Goal: Task Accomplishment & Management: Manage account settings

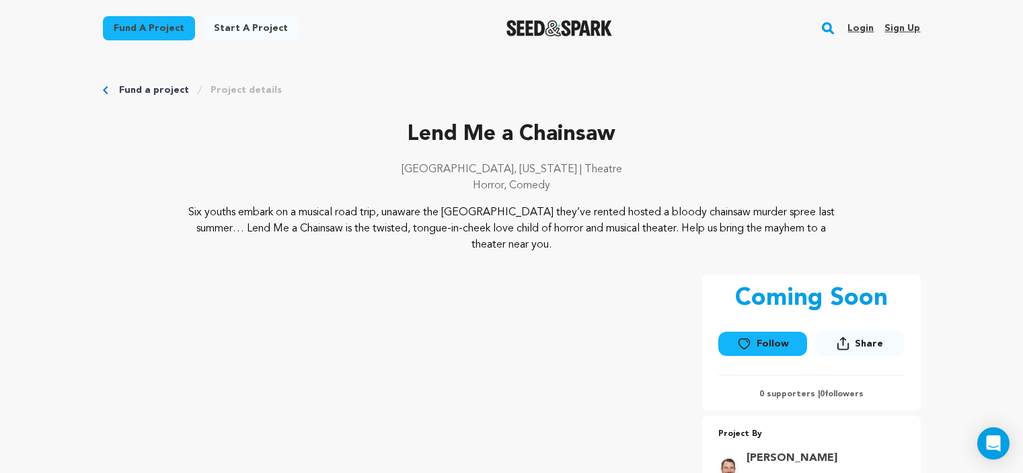
scroll to position [221, 0]
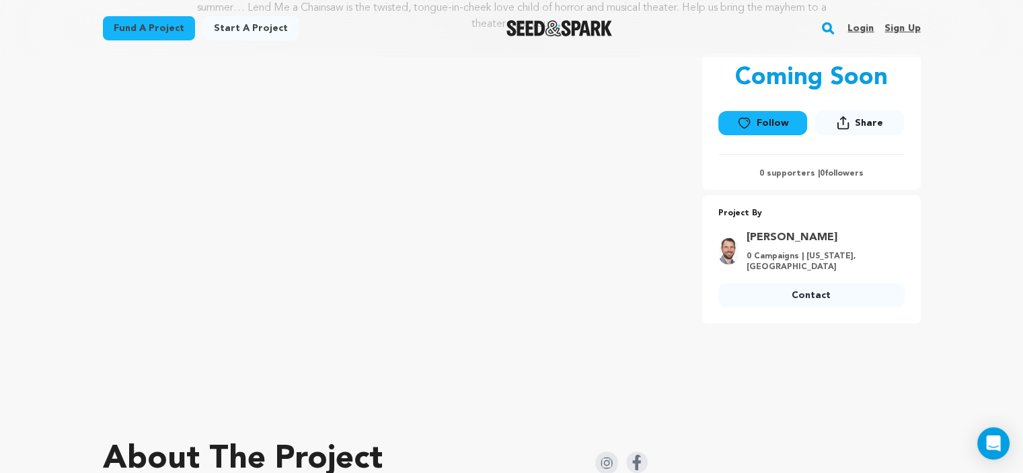
click at [858, 26] on link "Login" at bounding box center [860, 28] width 26 height 22
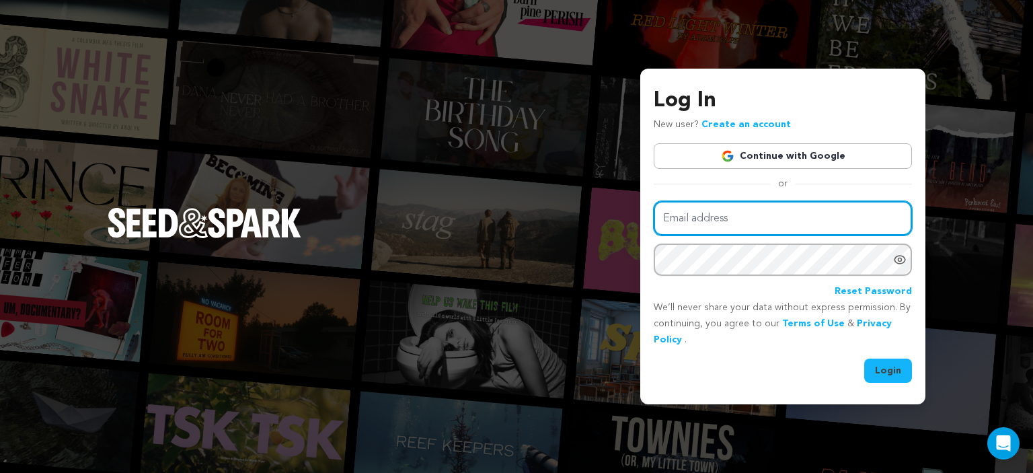
click at [761, 209] on input "Email address" at bounding box center [783, 218] width 258 height 34
click at [721, 223] on input "Email address" at bounding box center [783, 218] width 258 height 34
type input "BAChmusicproductions@gmail.com"
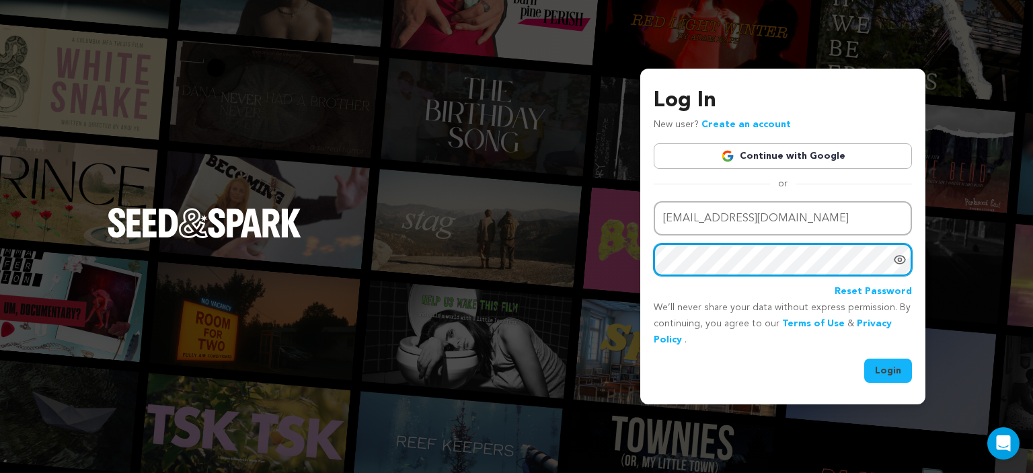
click at [864, 358] on button "Login" at bounding box center [888, 370] width 48 height 24
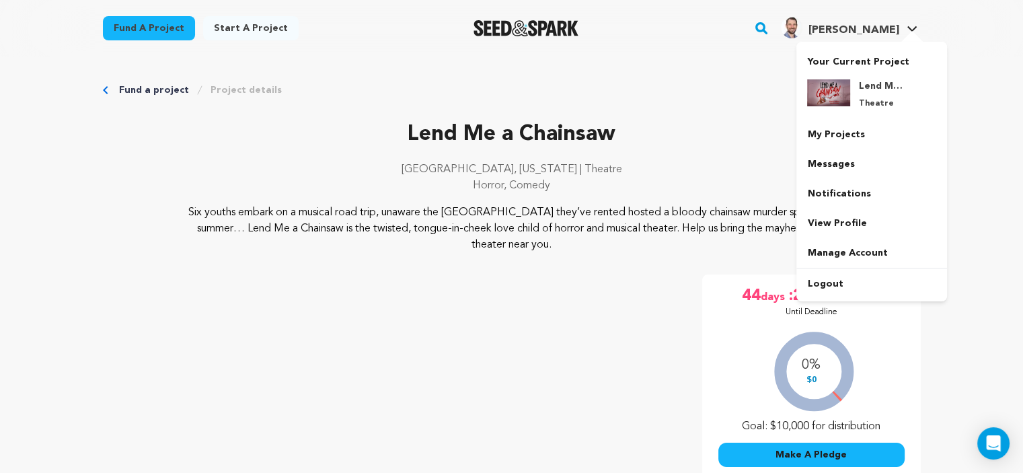
click at [913, 34] on div at bounding box center [911, 37] width 27 height 13
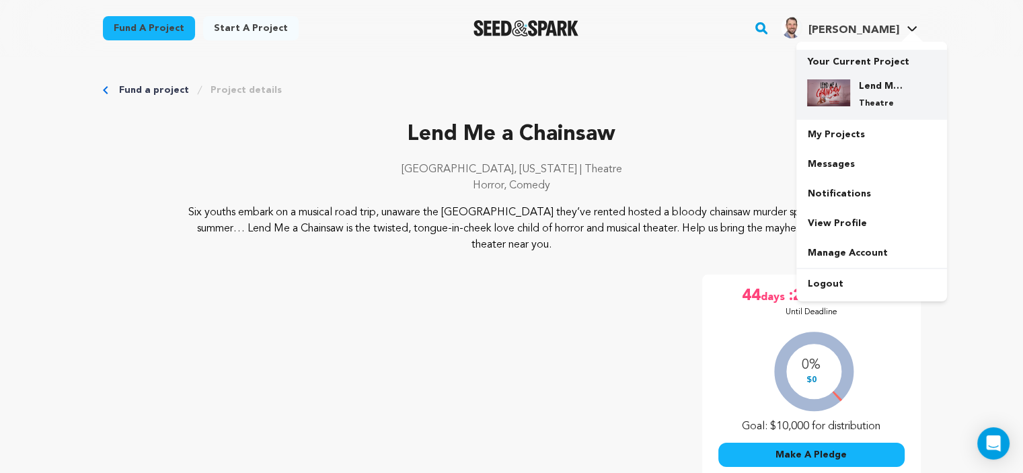
click at [870, 90] on h4 "Lend Me a Chainsaw" at bounding box center [882, 85] width 48 height 13
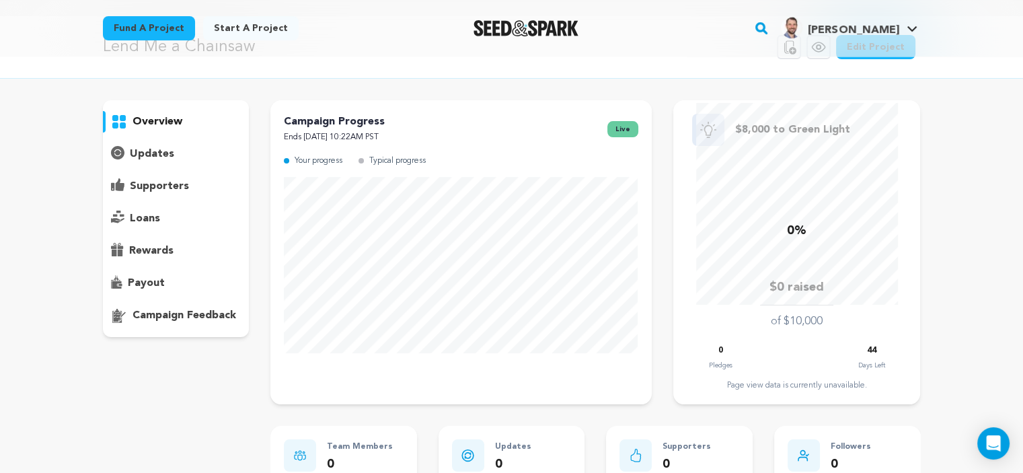
scroll to position [42, 0]
click at [151, 188] on p "supporters" at bounding box center [159, 185] width 59 height 16
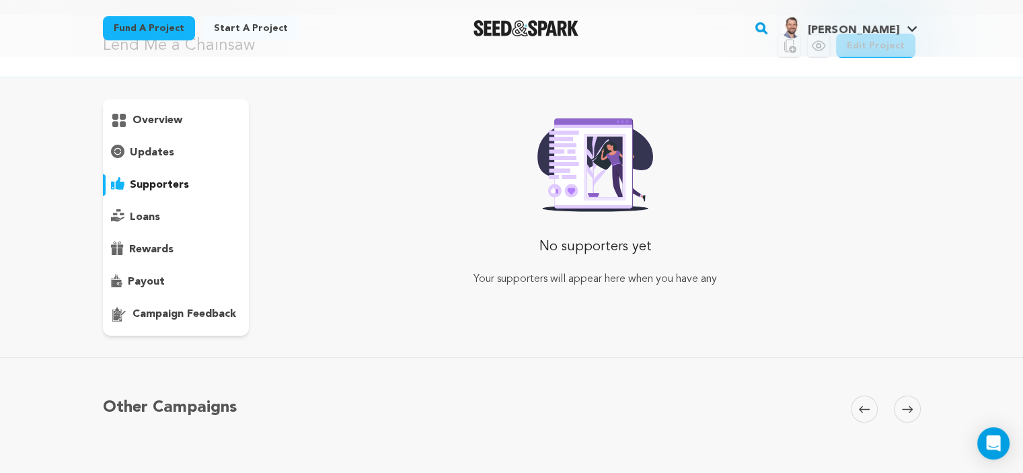
click at [147, 211] on p "loans" at bounding box center [145, 217] width 30 height 16
click at [149, 256] on p "rewards" at bounding box center [151, 249] width 44 height 16
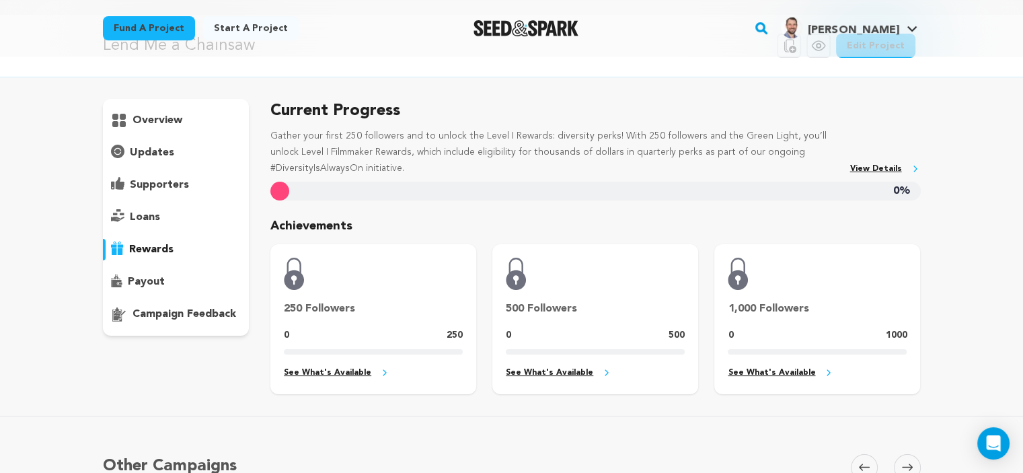
click at [157, 284] on p "payout" at bounding box center [146, 282] width 37 height 16
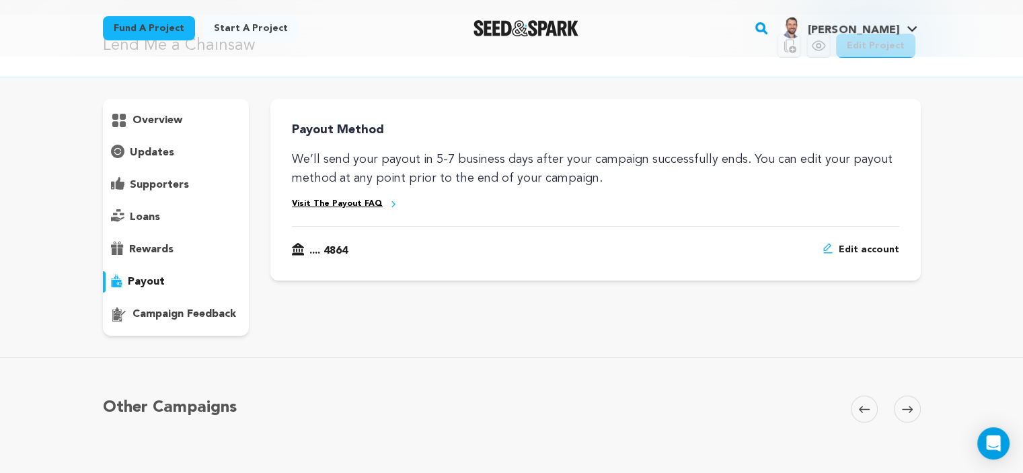
click at [163, 315] on p "campaign feedback" at bounding box center [184, 314] width 104 height 16
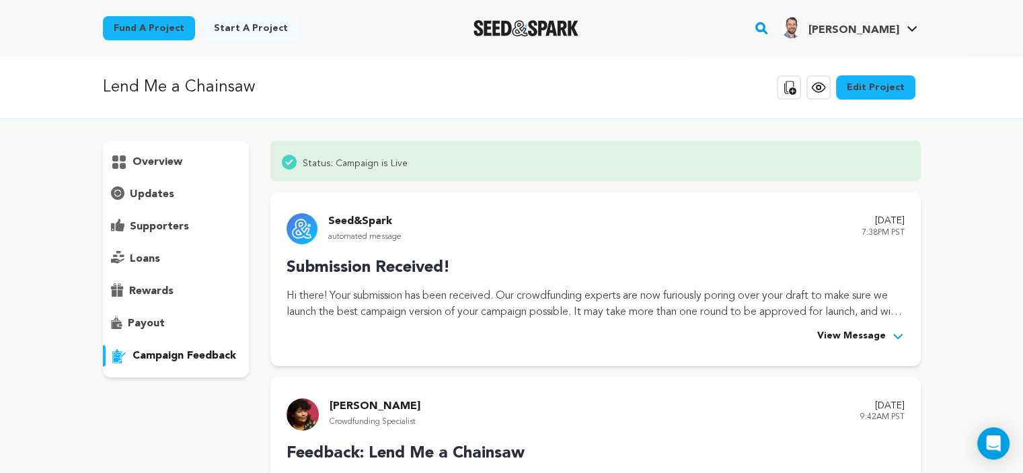
click at [870, 87] on link "Edit Project" at bounding box center [875, 87] width 79 height 24
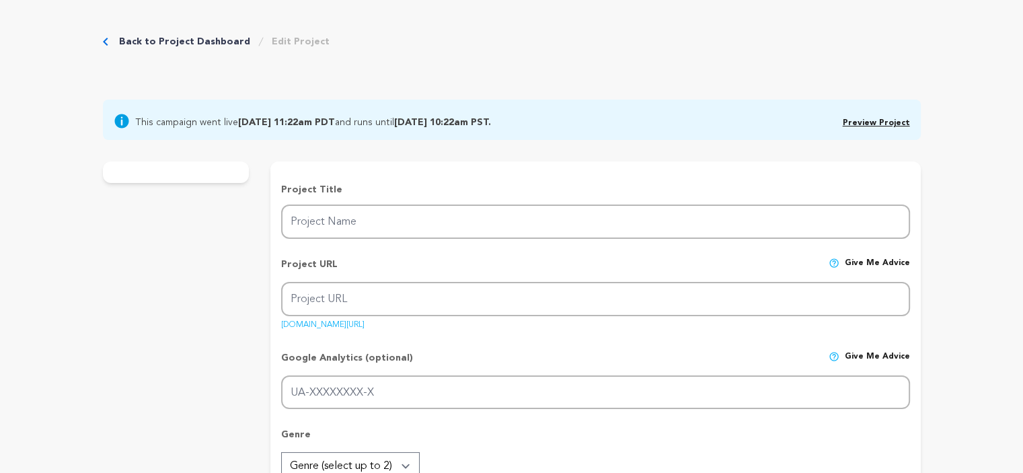
scroll to position [66, 0]
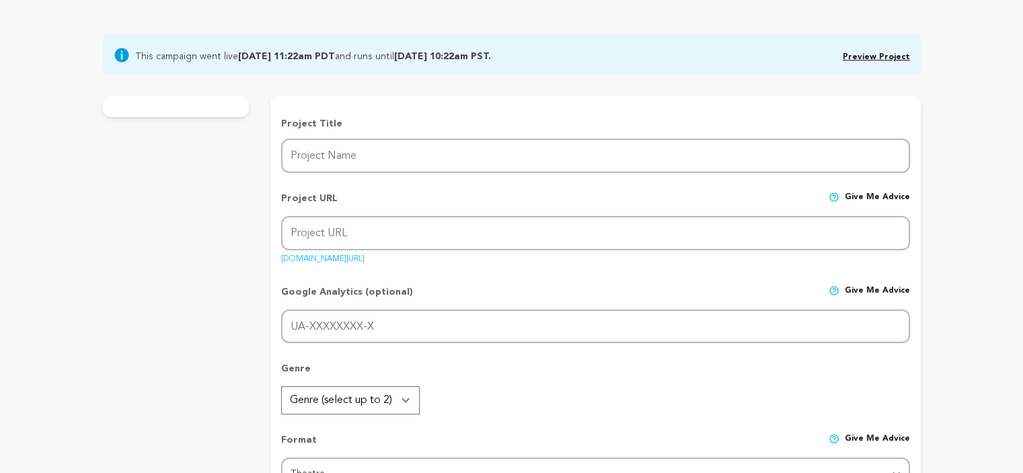
type input "Lend Me a Chainsaw"
type input "chainsaw"
type input "Six youths embark on a musical road trip, unaware the [GEOGRAPHIC_DATA] they’ve…"
type textarea "Six youths embark on a musical road trip, unaware the lake house they’ve rented…"
type textarea "Lend Me A Chainsaw fills a void in the theatre world: an original horror musica…"
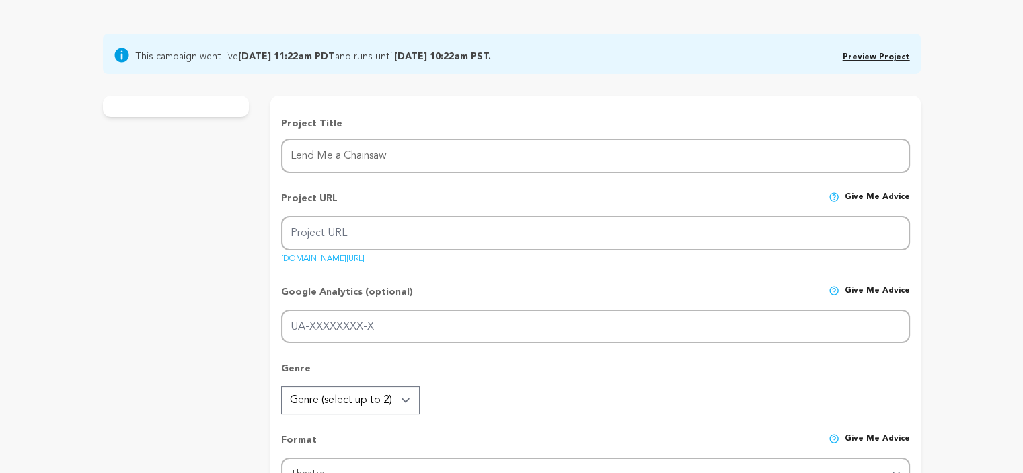
type textarea "MusicalWriters.com"
radio input "true"
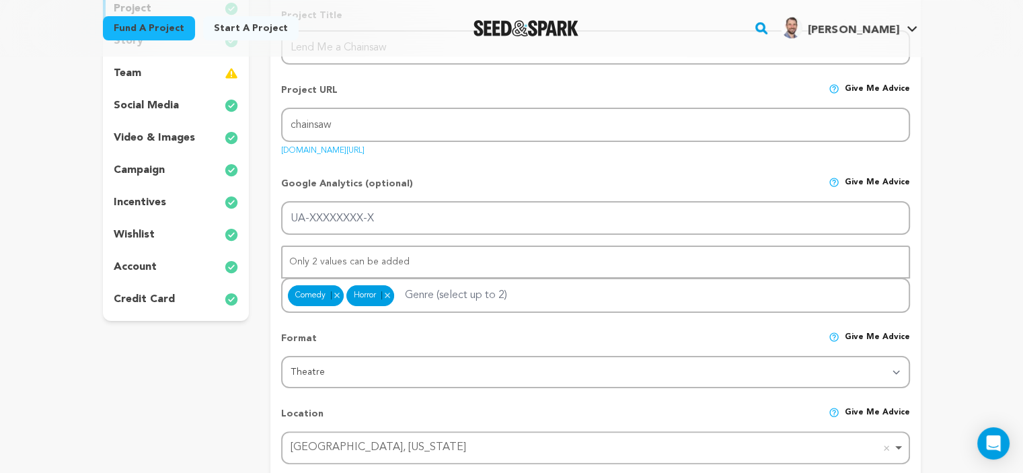
scroll to position [231, 0]
click at [137, 236] on p "wishlist" at bounding box center [134, 234] width 41 height 16
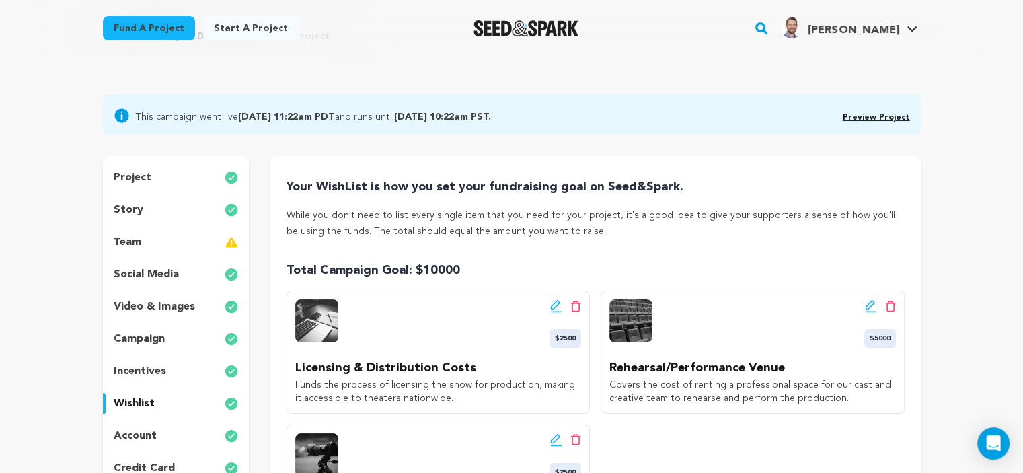
scroll to position [62, 0]
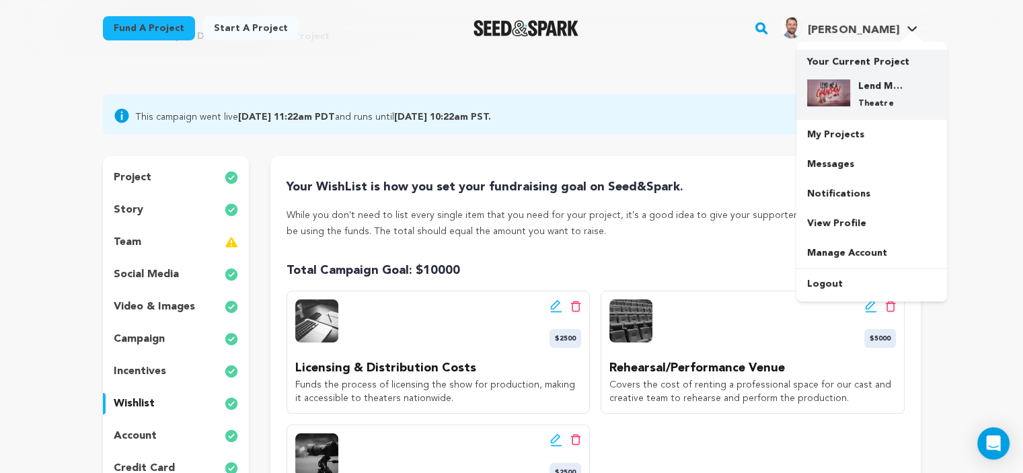
click at [876, 84] on h4 "Lend Me a Chainsaw" at bounding box center [882, 85] width 48 height 13
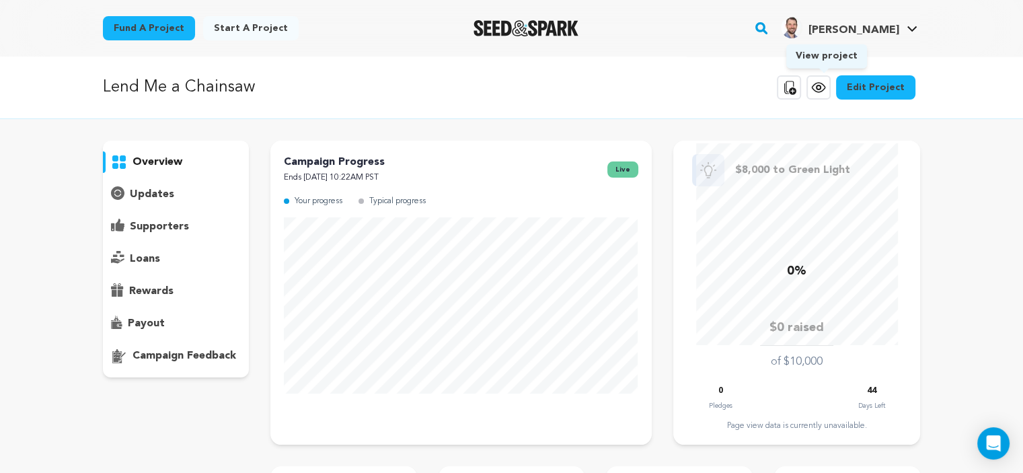
click at [815, 92] on icon at bounding box center [818, 87] width 16 height 16
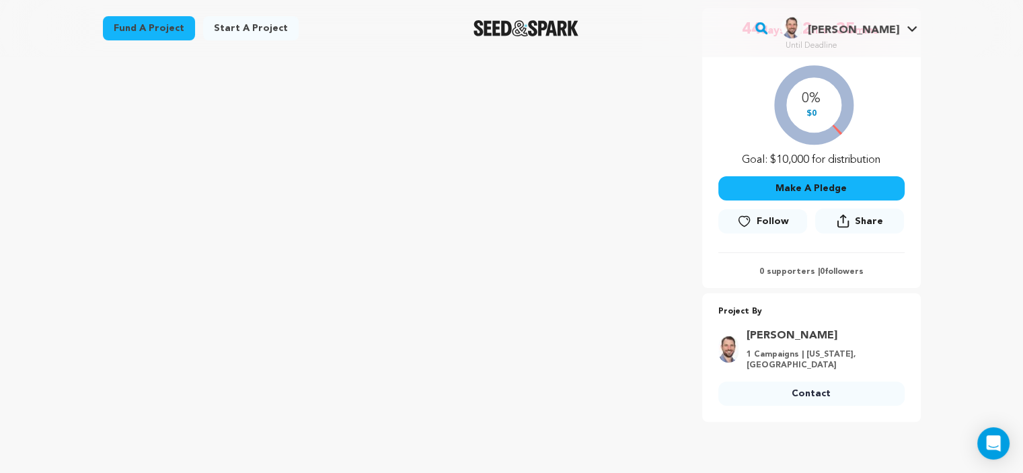
scroll to position [145, 0]
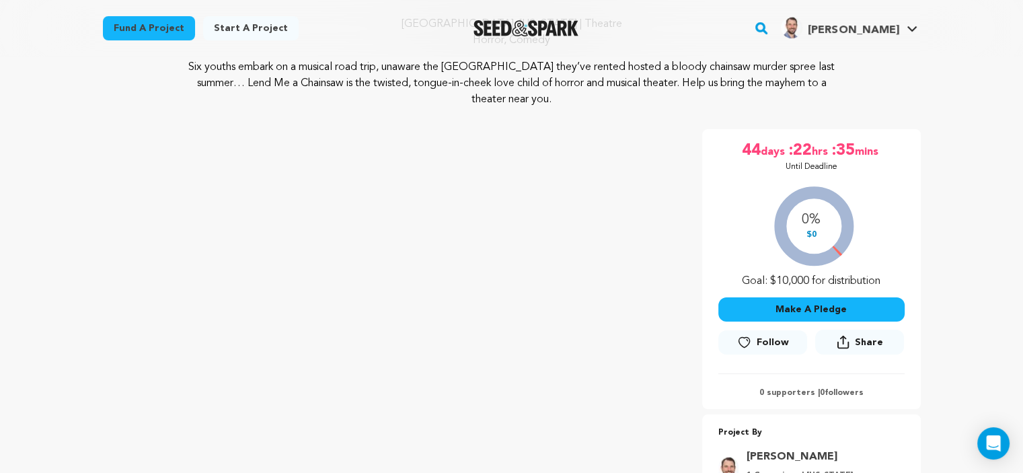
click at [802, 297] on div "Make A Pledge" at bounding box center [811, 309] width 186 height 24
click at [810, 309] on button "Make A Pledge" at bounding box center [811, 309] width 186 height 24
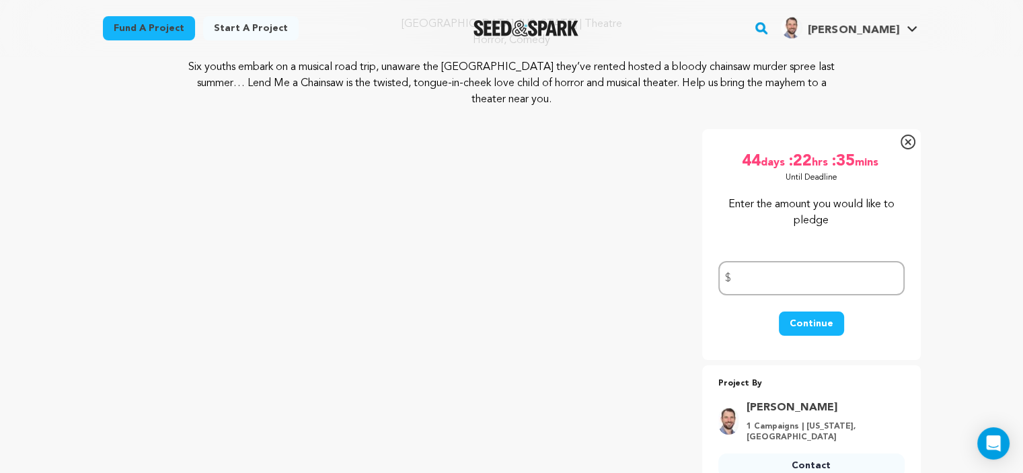
click at [904, 143] on icon at bounding box center [907, 141] width 15 height 15
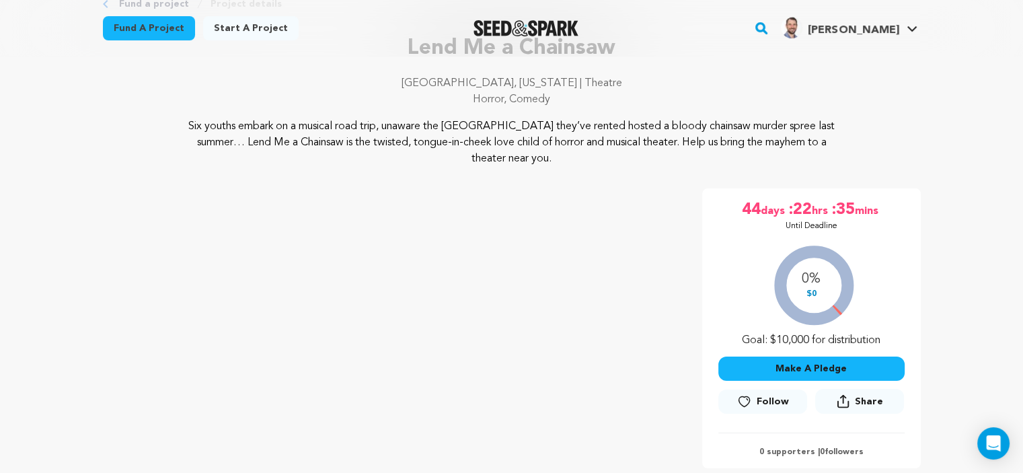
scroll to position [0, 0]
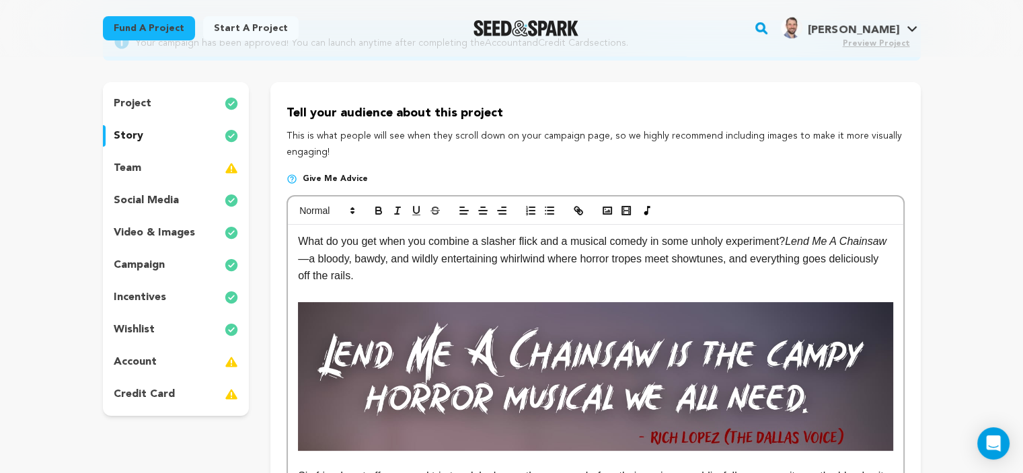
scroll to position [134, 0]
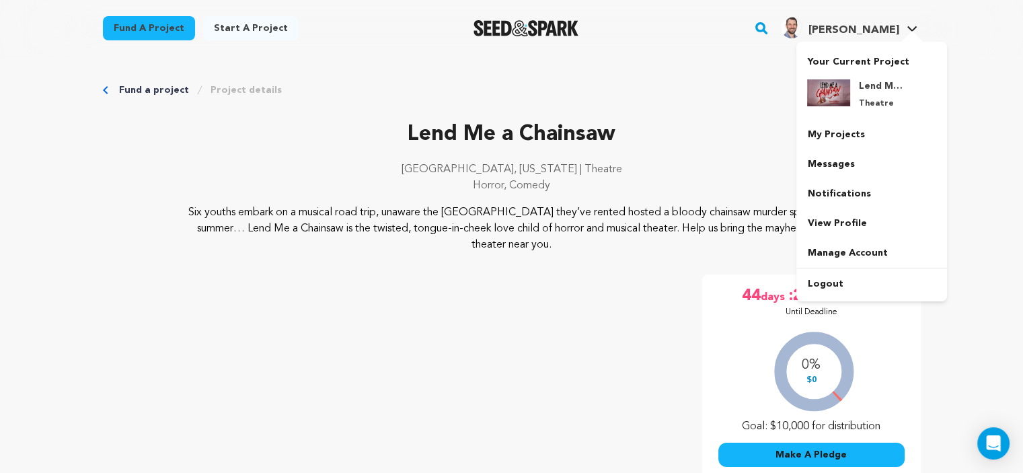
click at [900, 31] on div at bounding box center [911, 37] width 27 height 13
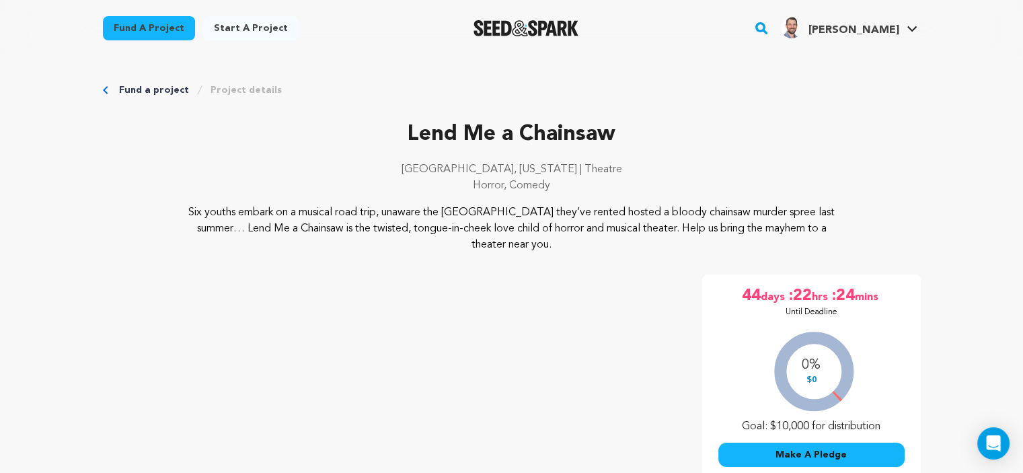
click at [769, 29] on rect "button" at bounding box center [761, 28] width 16 height 16
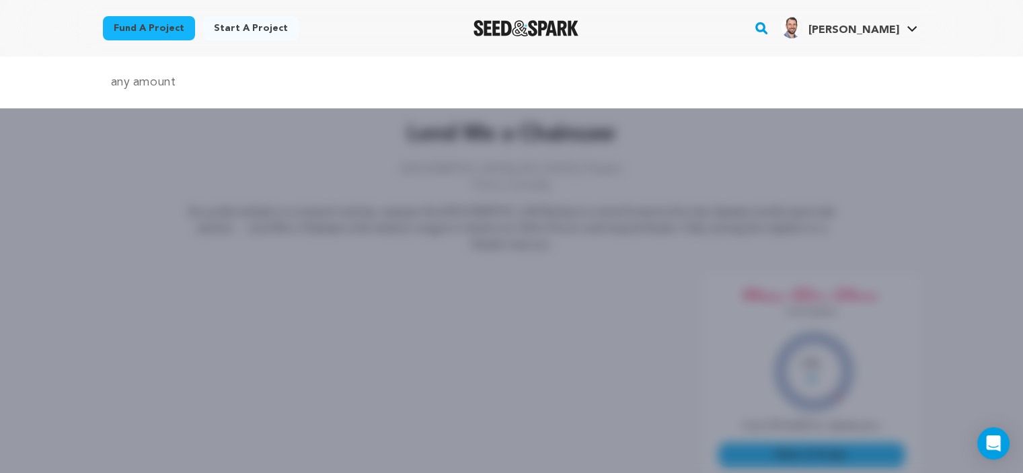
type input "any amount"
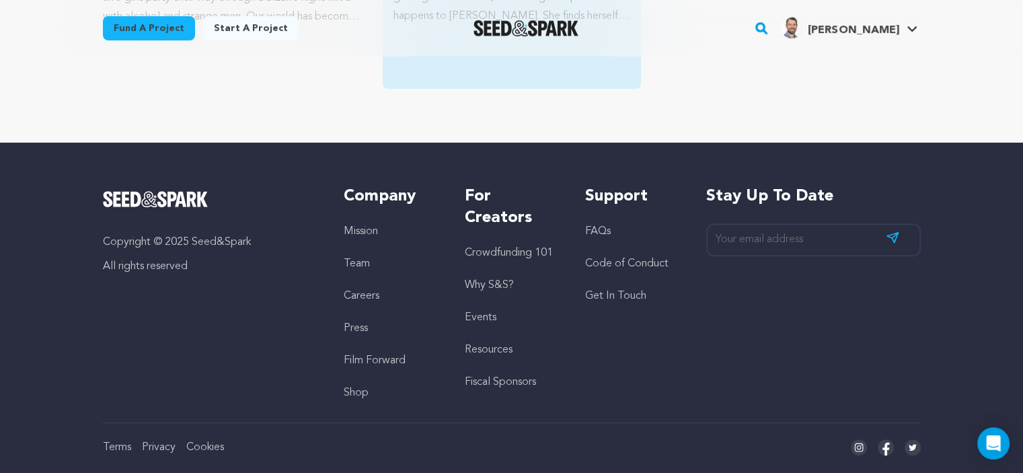
scroll to position [488, 0]
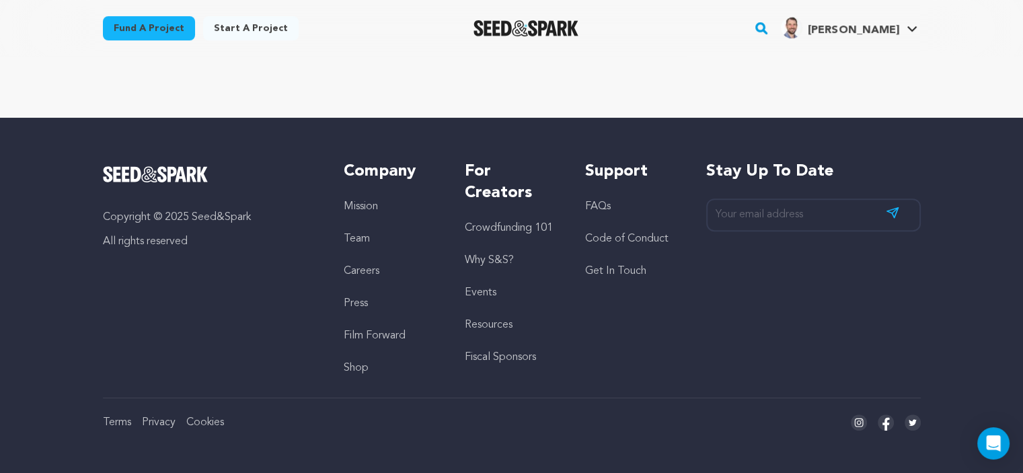
click at [495, 328] on link "Resources" at bounding box center [489, 324] width 48 height 11
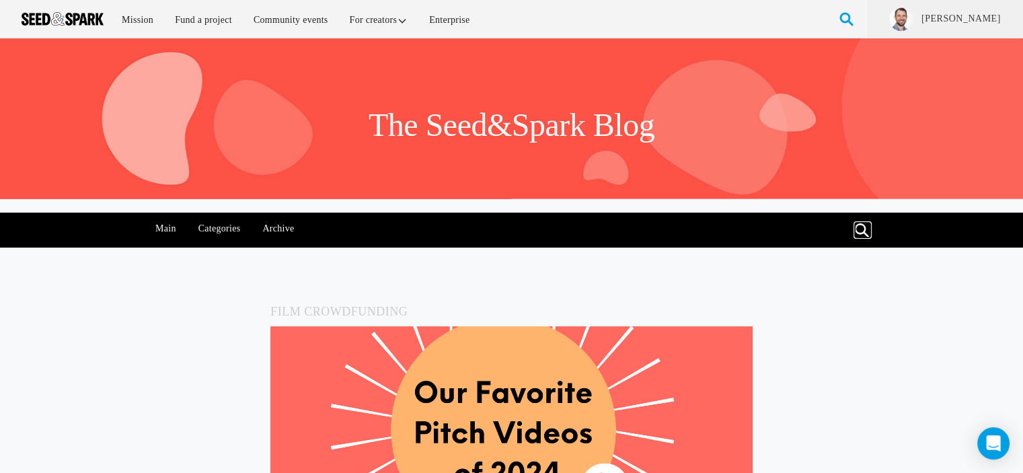
click at [860, 231] on link at bounding box center [862, 230] width 15 height 15
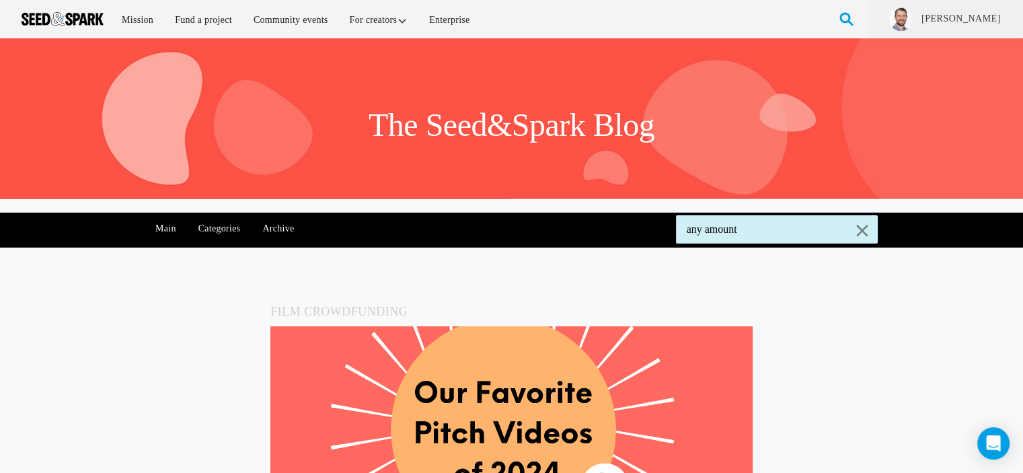
type input "any amount"
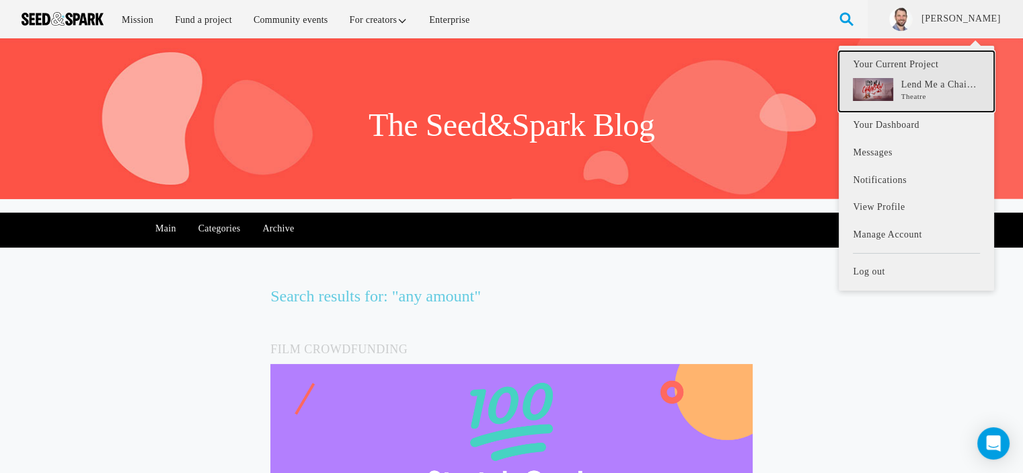
click at [928, 86] on p "Lend Me a Chainsaw" at bounding box center [940, 84] width 79 height 13
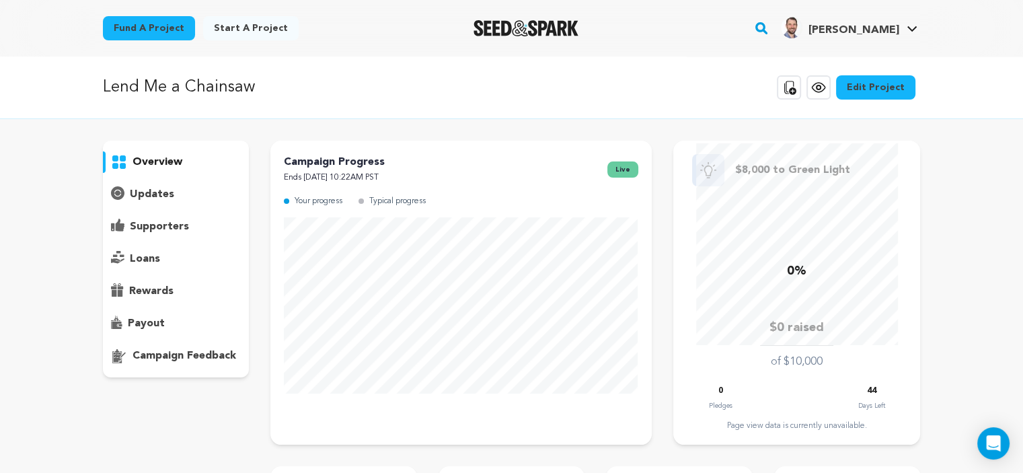
click at [901, 83] on link "Edit Project" at bounding box center [875, 87] width 79 height 24
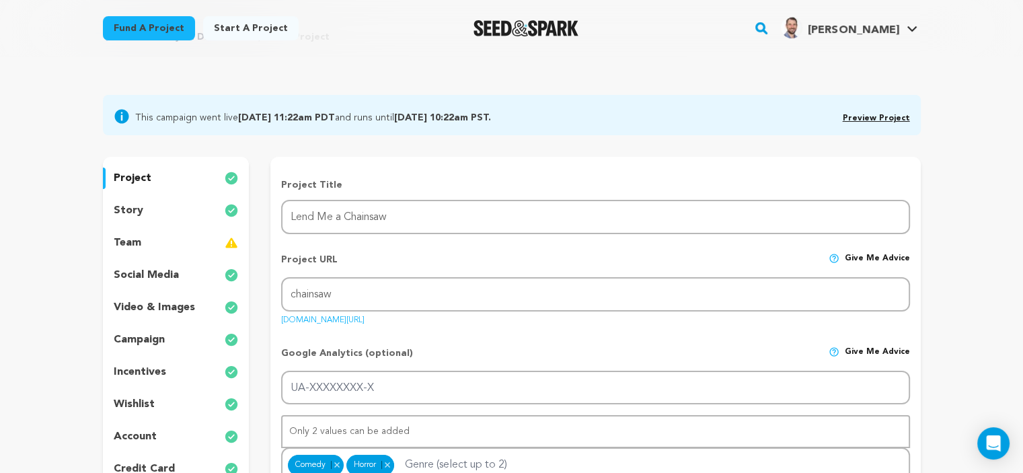
scroll to position [63, 0]
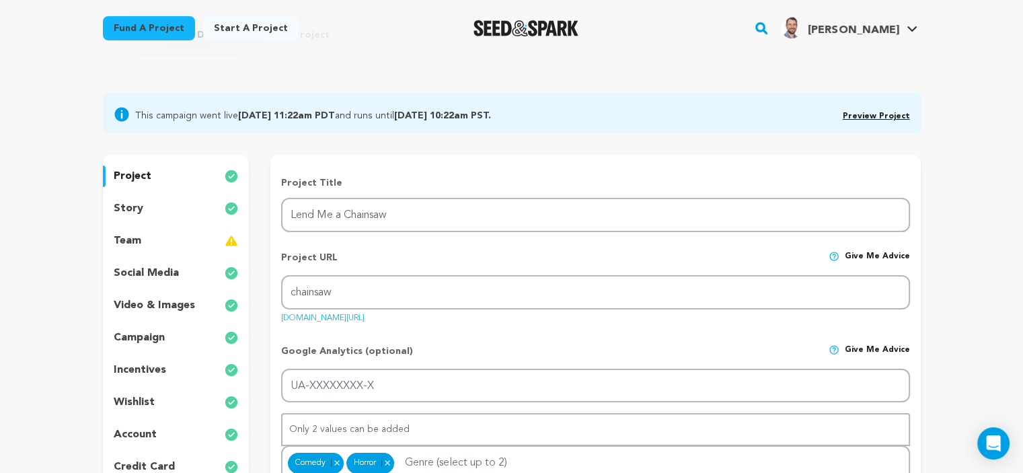
click at [145, 402] on p "wishlist" at bounding box center [134, 402] width 41 height 16
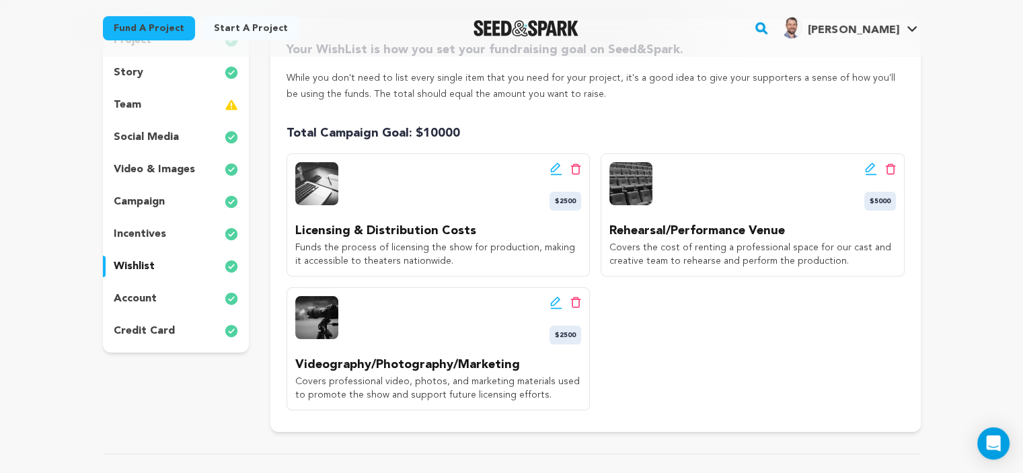
scroll to position [200, 0]
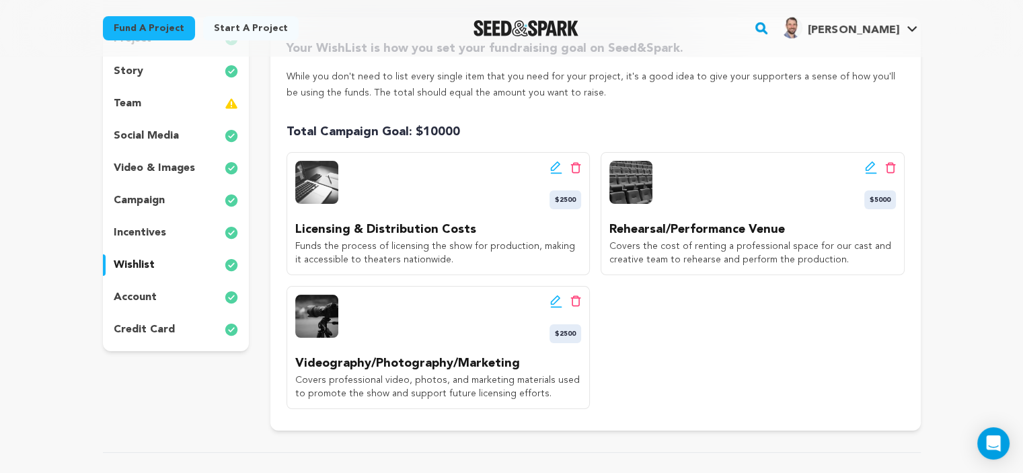
click at [137, 239] on p "incentives" at bounding box center [140, 233] width 52 height 16
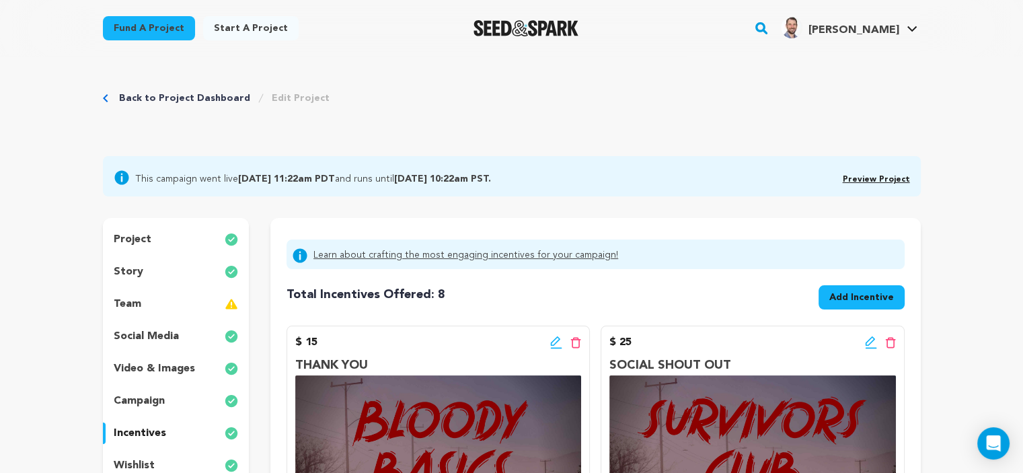
click at [157, 394] on p "campaign" at bounding box center [139, 401] width 51 height 16
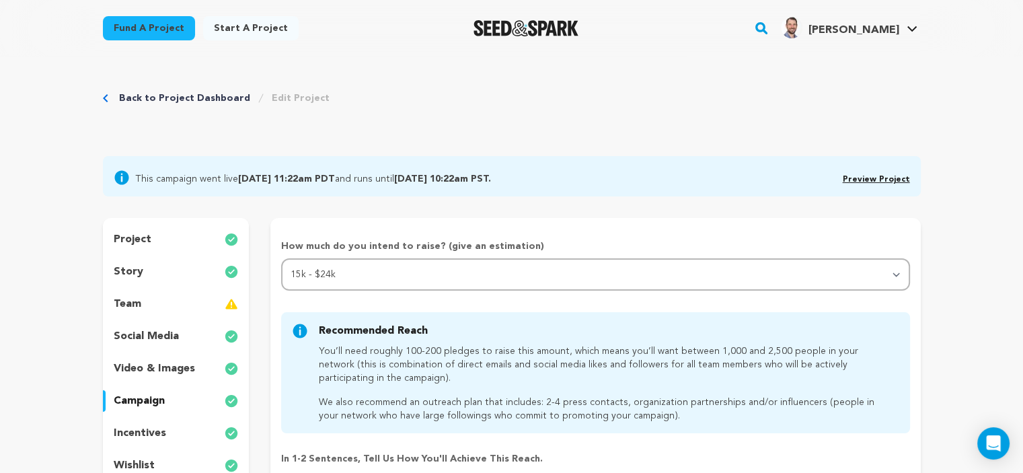
click at [153, 373] on p "video & images" at bounding box center [154, 368] width 81 height 16
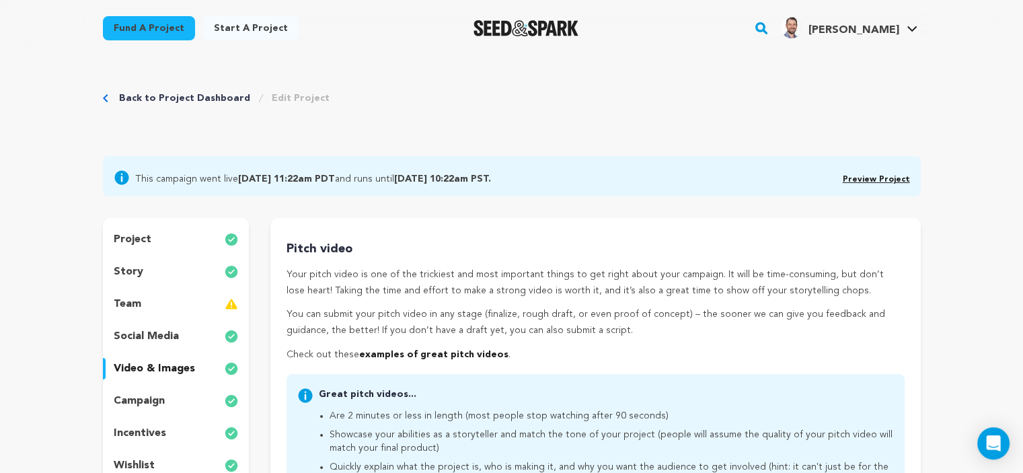
click at [155, 344] on p "social media" at bounding box center [146, 336] width 65 height 16
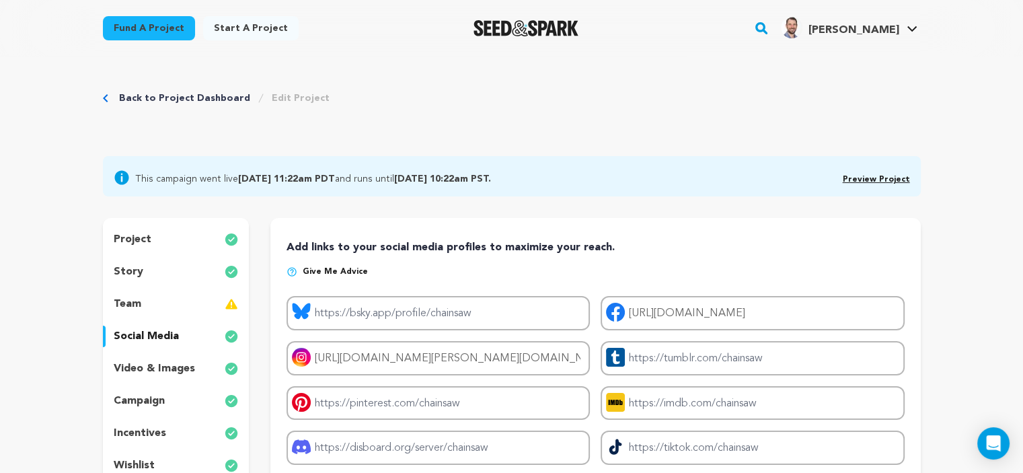
click at [140, 301] on div "team" at bounding box center [176, 304] width 147 height 22
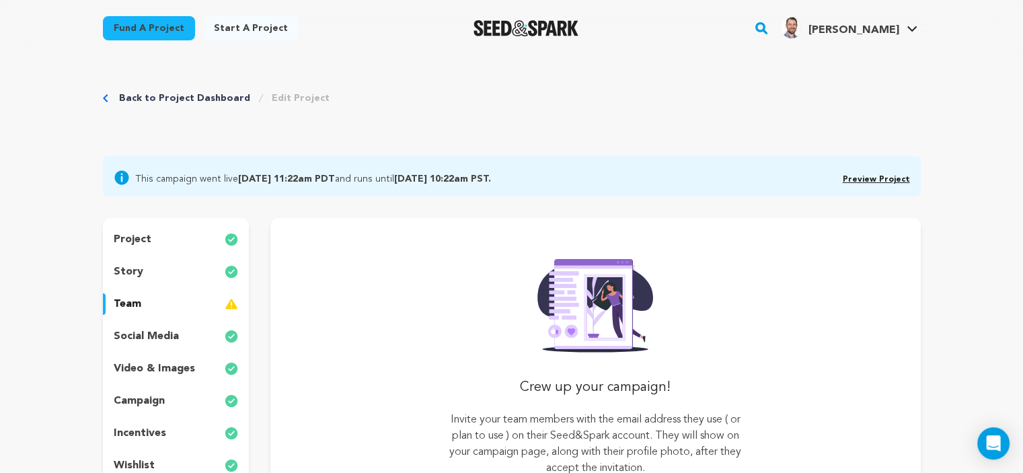
click at [137, 336] on p "social media" at bounding box center [146, 336] width 65 height 16
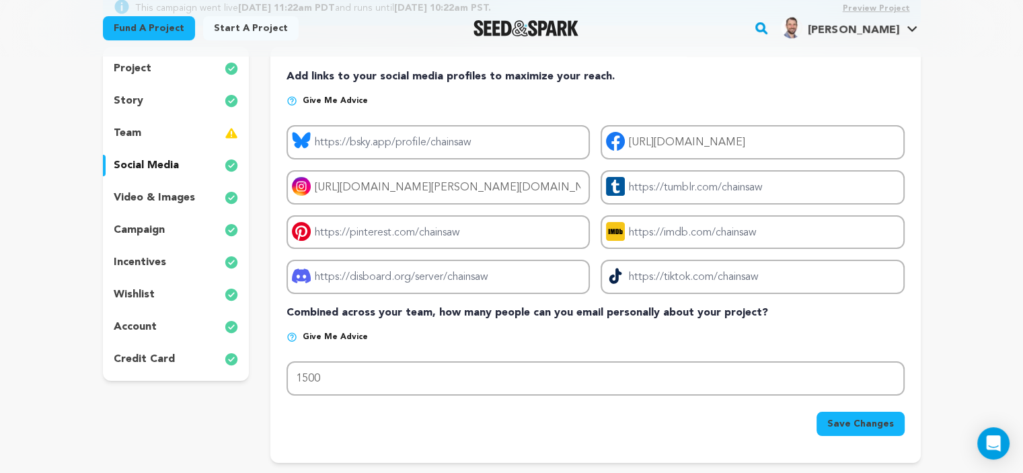
scroll to position [171, 0]
click at [140, 239] on div "campaign" at bounding box center [176, 230] width 147 height 22
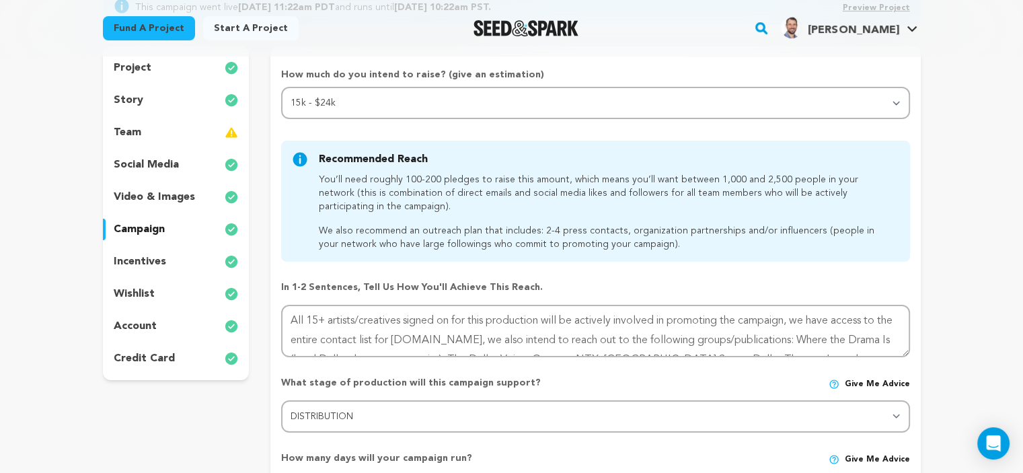
click at [134, 252] on div "incentives" at bounding box center [176, 262] width 147 height 22
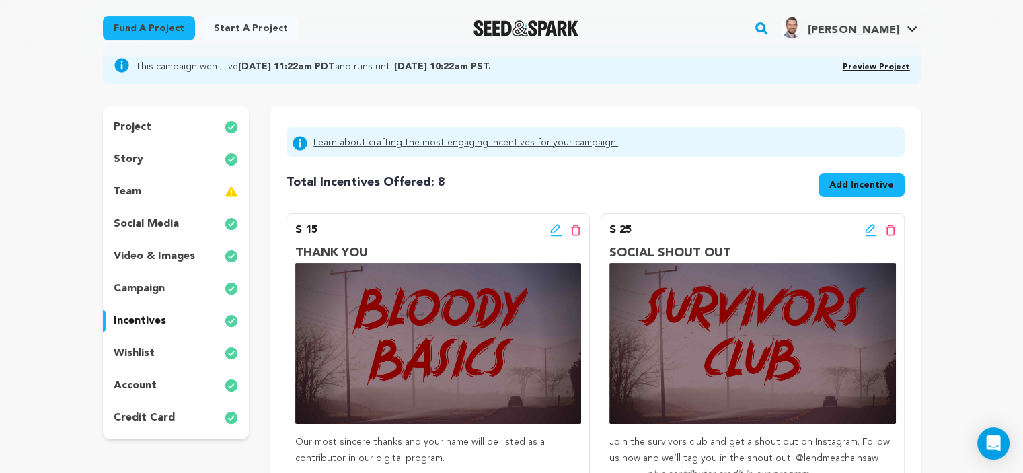
scroll to position [112, 0]
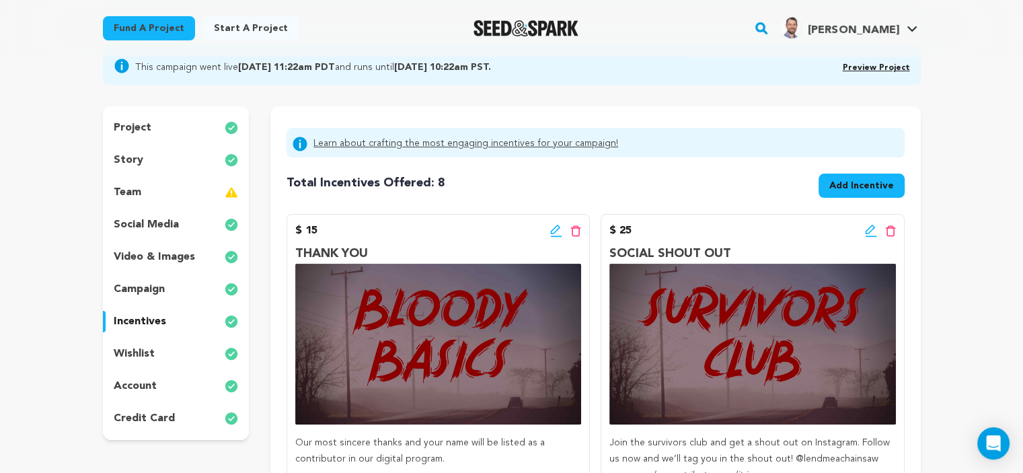
click at [132, 134] on p "project" at bounding box center [133, 128] width 38 height 16
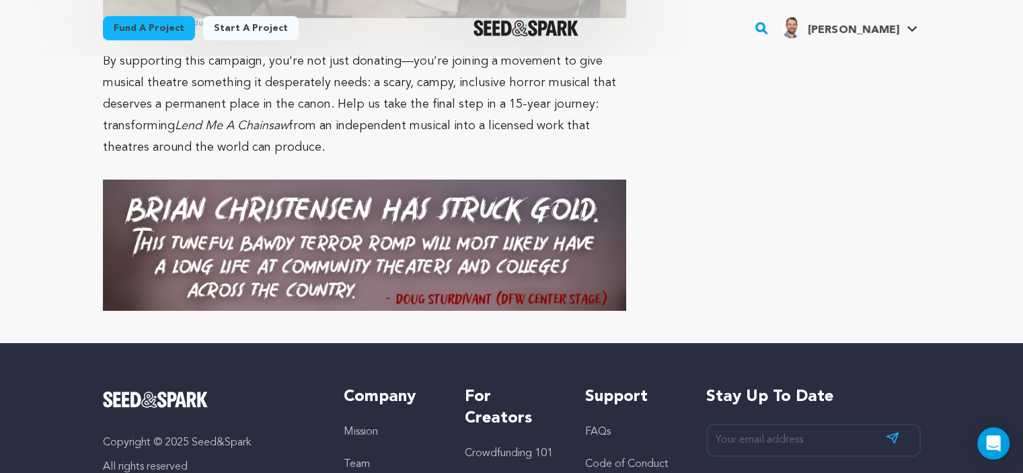
scroll to position [4580, 0]
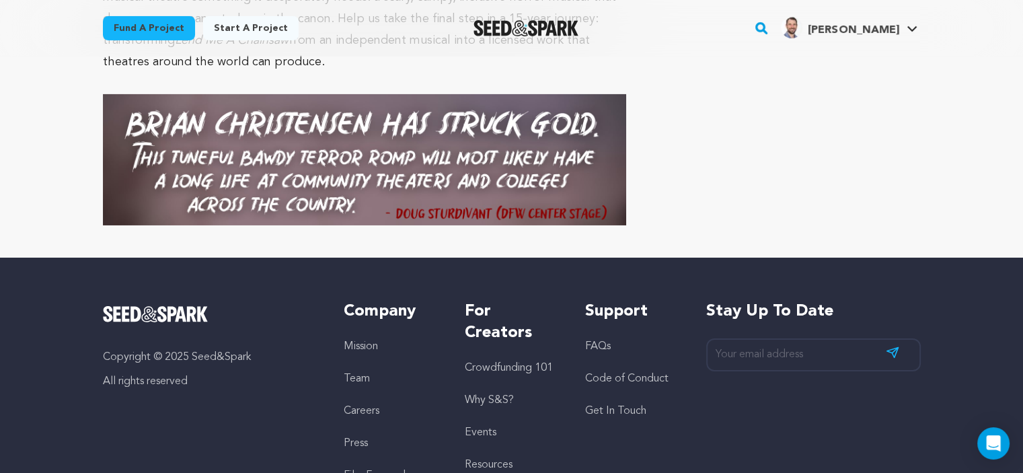
click at [485, 459] on link "Resources" at bounding box center [489, 464] width 48 height 11
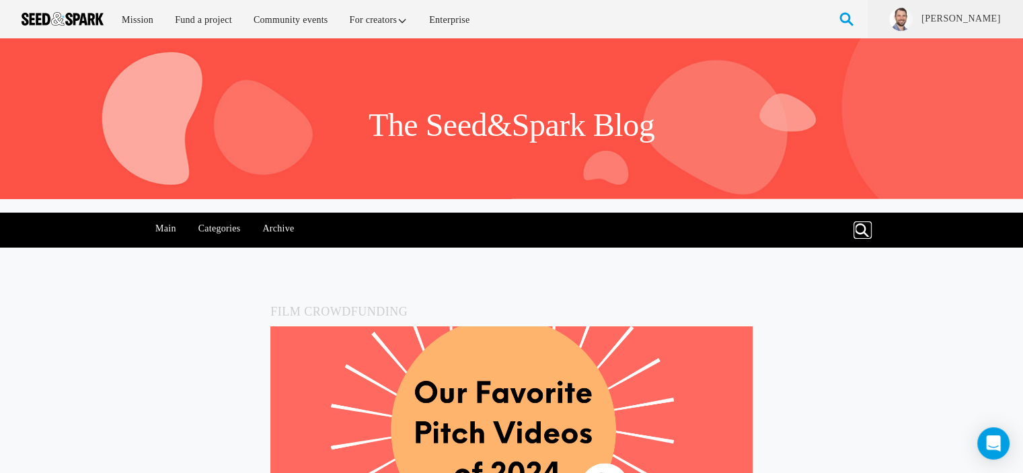
click at [863, 229] on link at bounding box center [862, 230] width 15 height 15
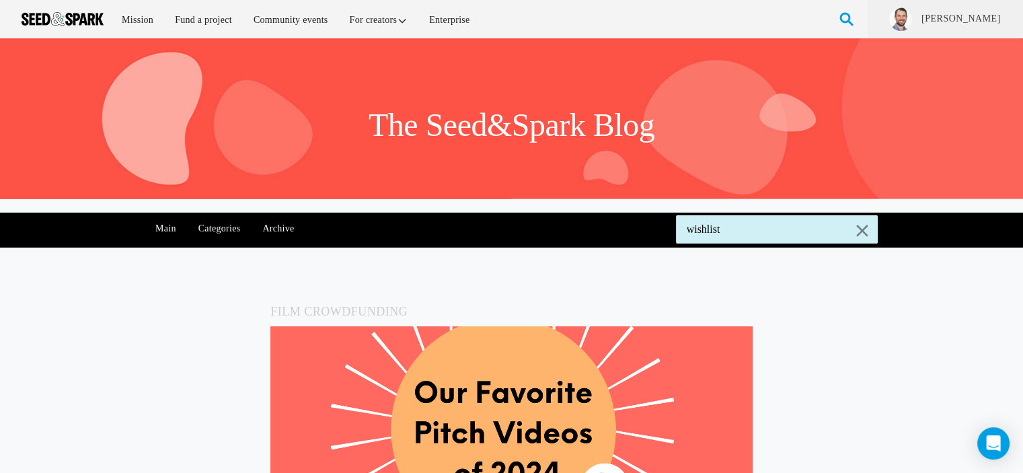
type input "wishlist"
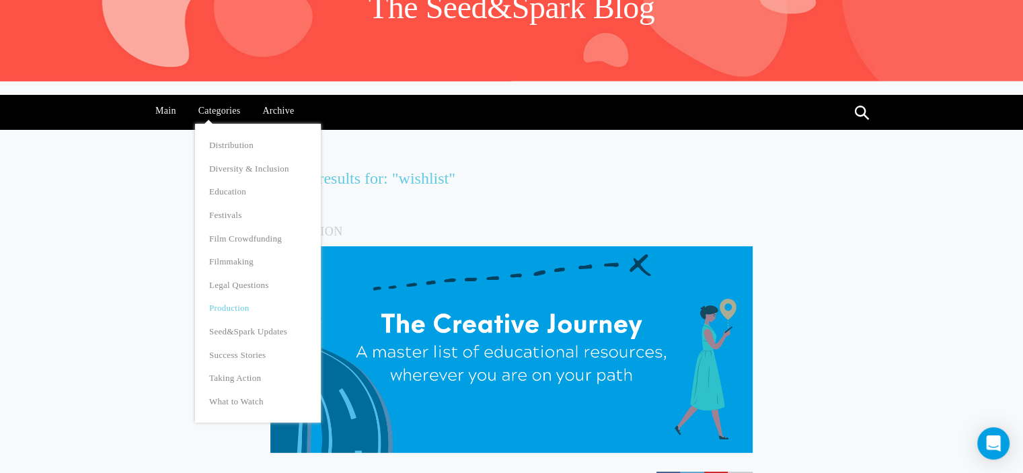
scroll to position [118, 0]
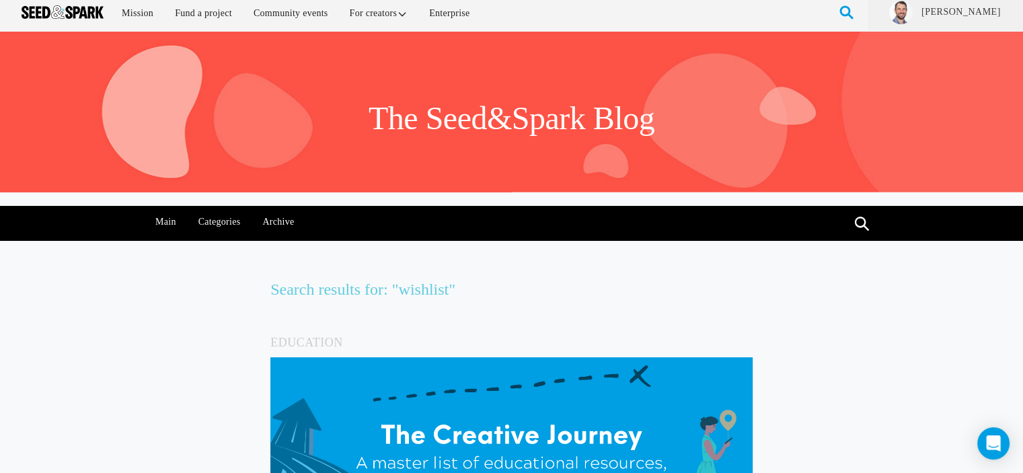
scroll to position [0, 0]
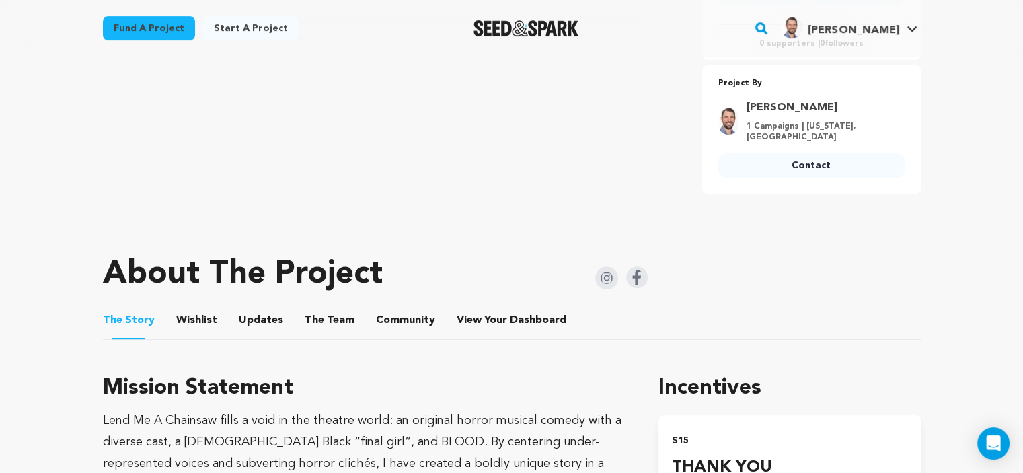
scroll to position [644, 0]
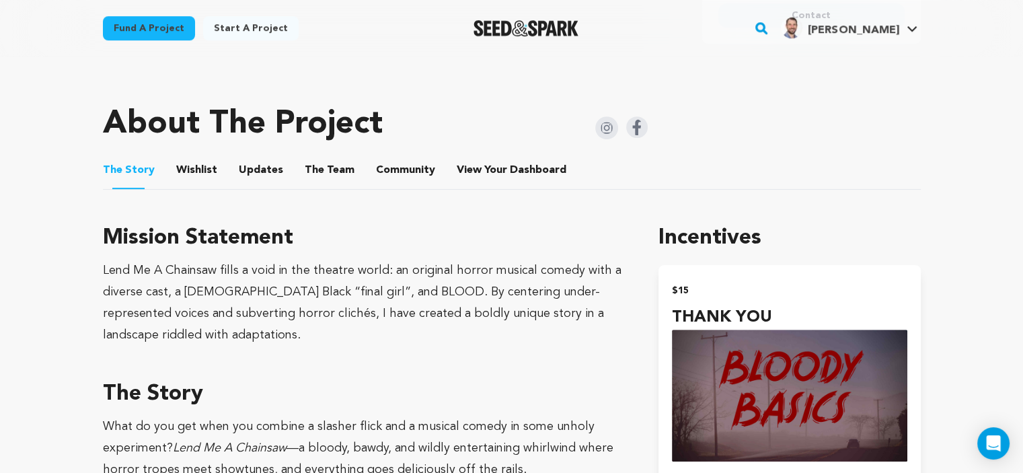
click at [199, 161] on button "Wishlist" at bounding box center [196, 173] width 32 height 32
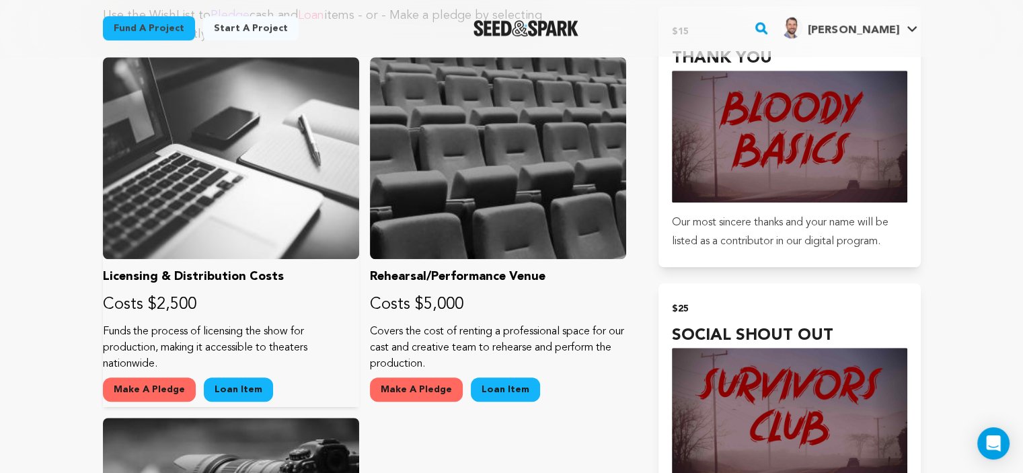
scroll to position [905, 0]
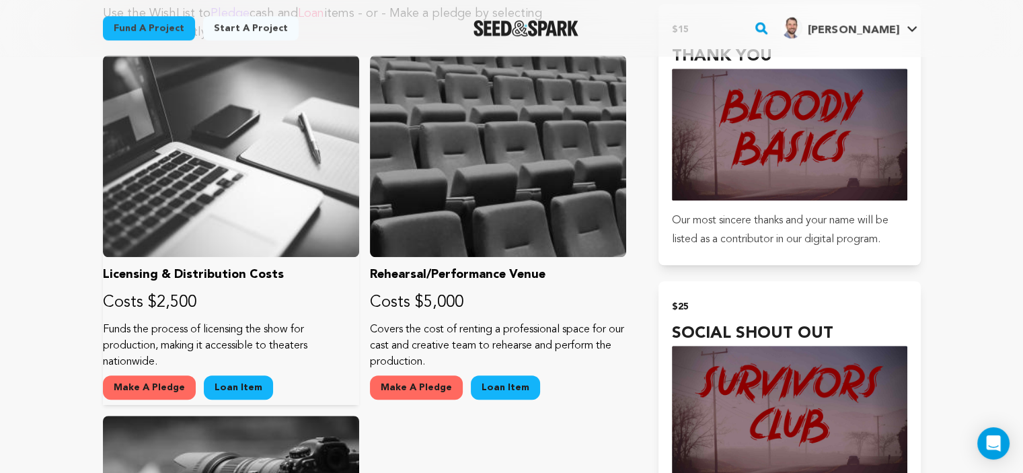
click at [145, 378] on button "Make A Pledge" at bounding box center [149, 387] width 93 height 24
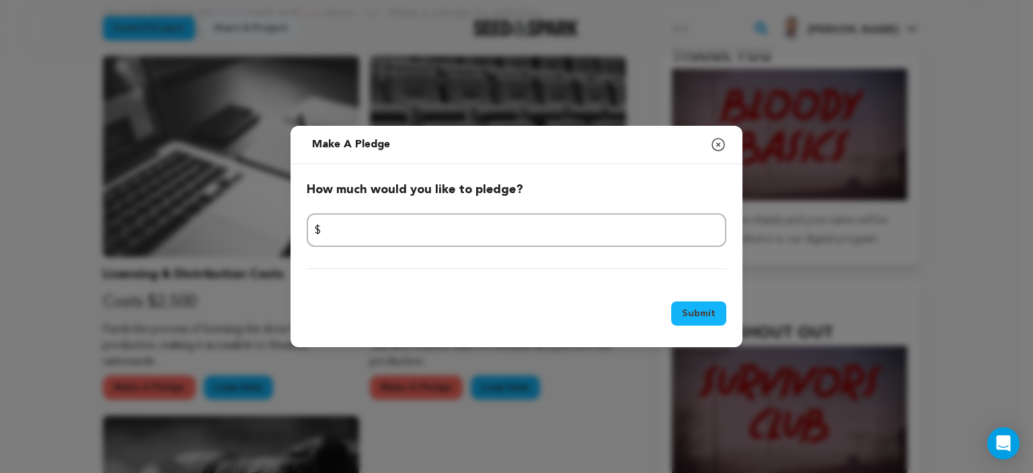
click at [716, 145] on icon "button" at bounding box center [718, 145] width 16 height 16
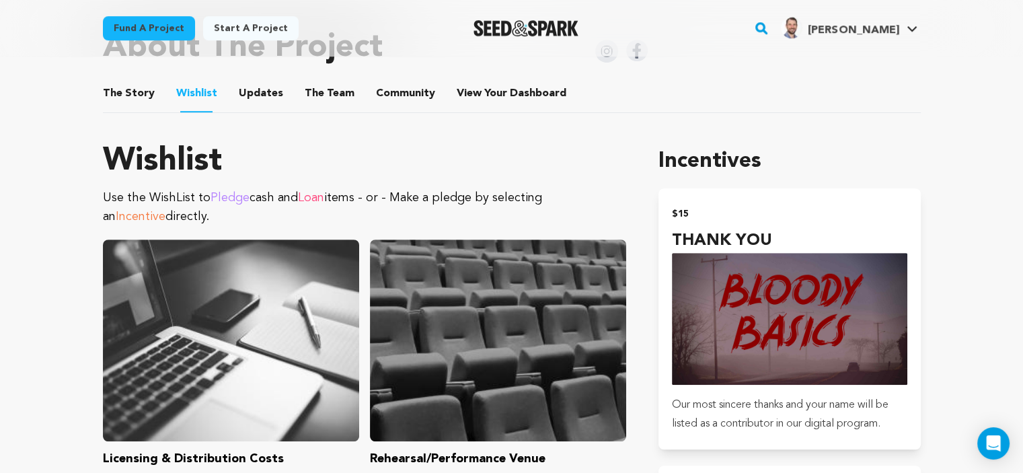
scroll to position [724, 0]
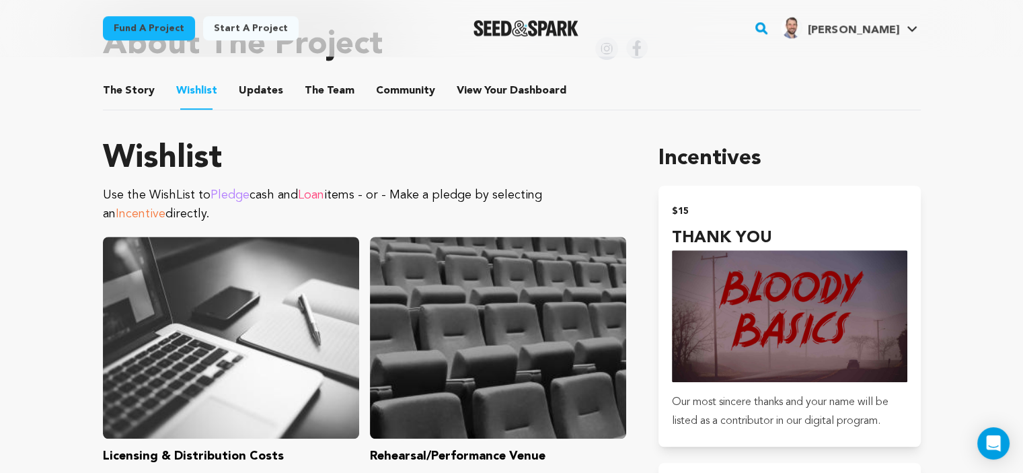
click at [335, 80] on button "The Team" at bounding box center [329, 93] width 32 height 32
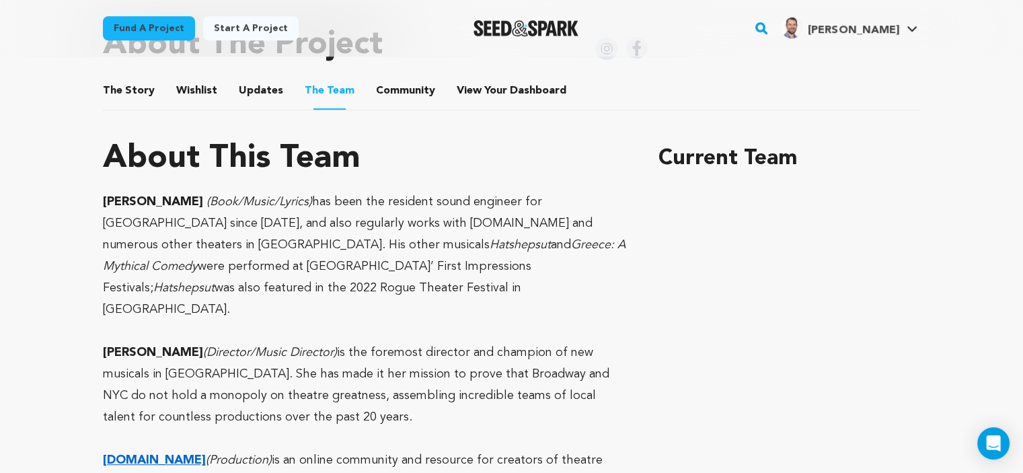
click at [389, 82] on button "Community" at bounding box center [405, 93] width 32 height 32
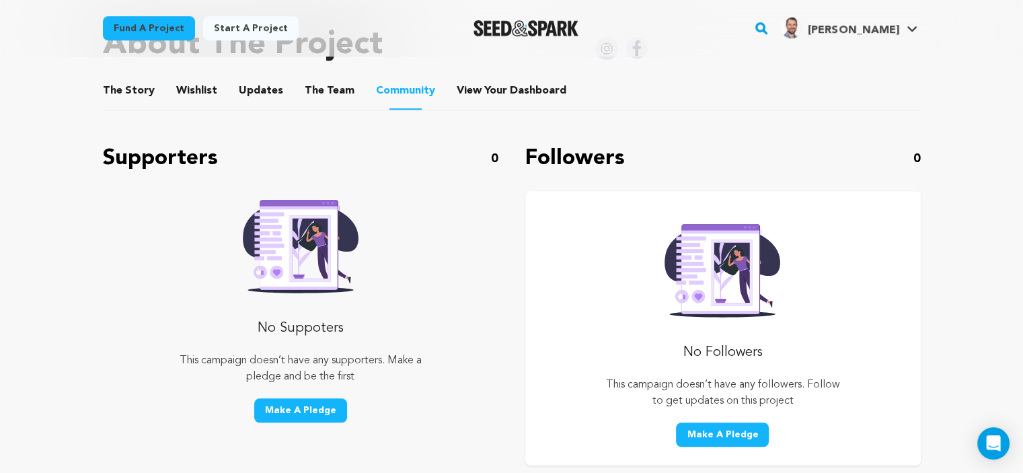
click at [130, 80] on button "The Story" at bounding box center [128, 93] width 32 height 32
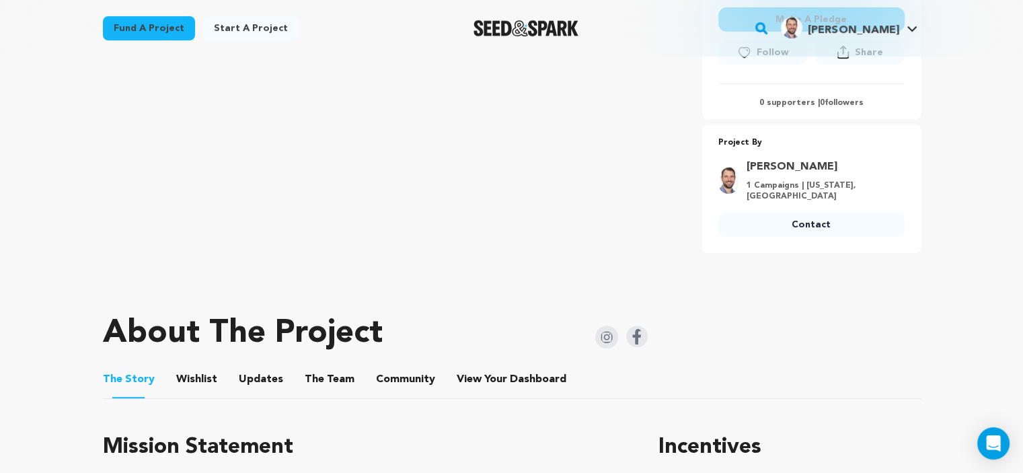
scroll to position [436, 0]
